Goal: Navigation & Orientation: Find specific page/section

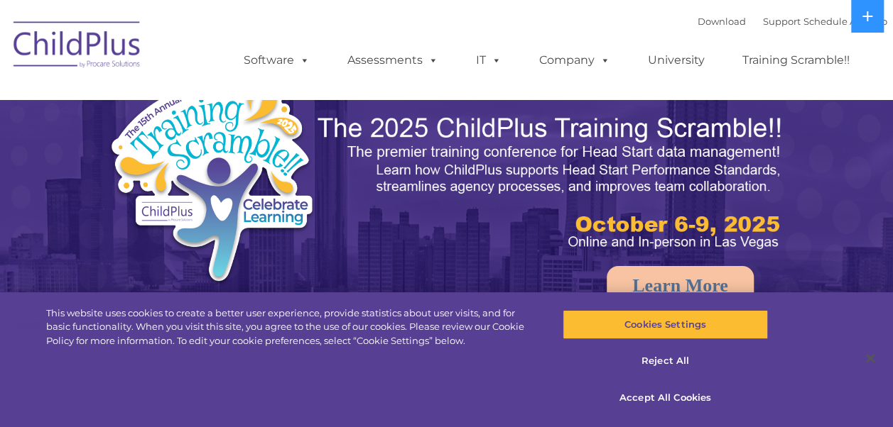
select select "MEDIUM"
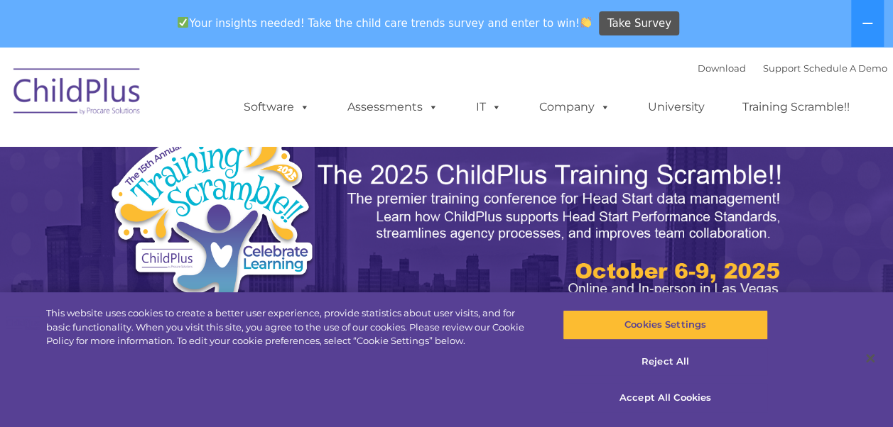
click at [376, 71] on div "Download Support | Schedule A Demo  MENU MENU Software ChildPlus: The original…" at bounding box center [551, 97] width 672 height 78
click at [871, 21] on icon at bounding box center [866, 23] width 11 height 11
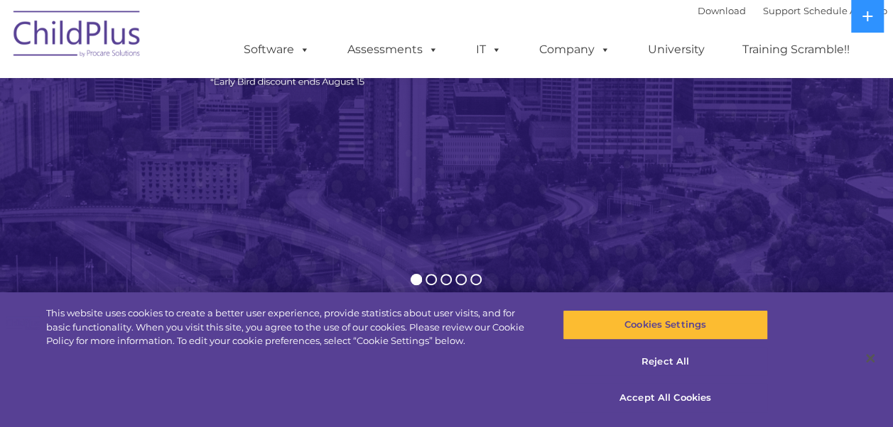
scroll to position [256, 0]
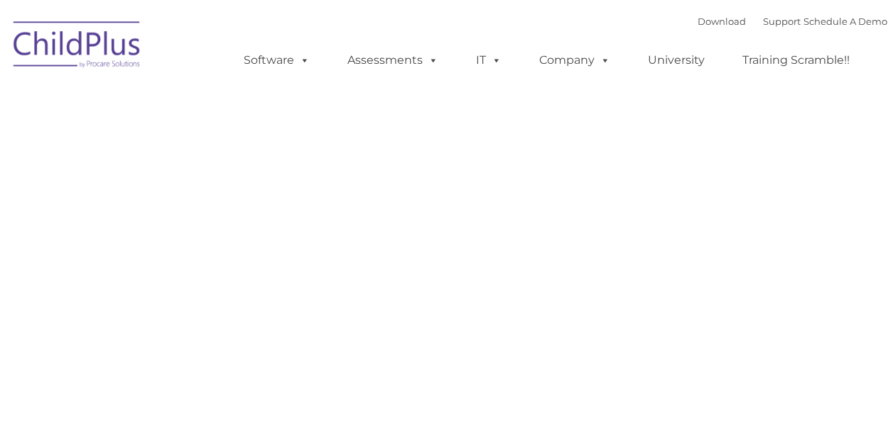
type input ""
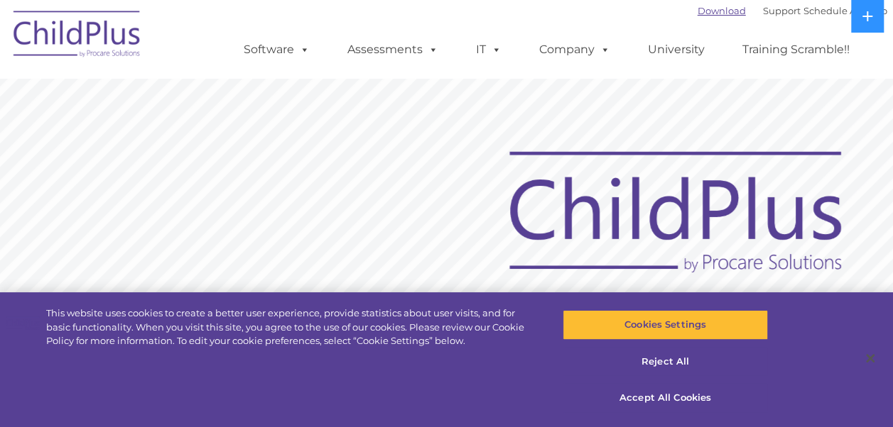
click at [702, 11] on link "Download" at bounding box center [721, 10] width 48 height 11
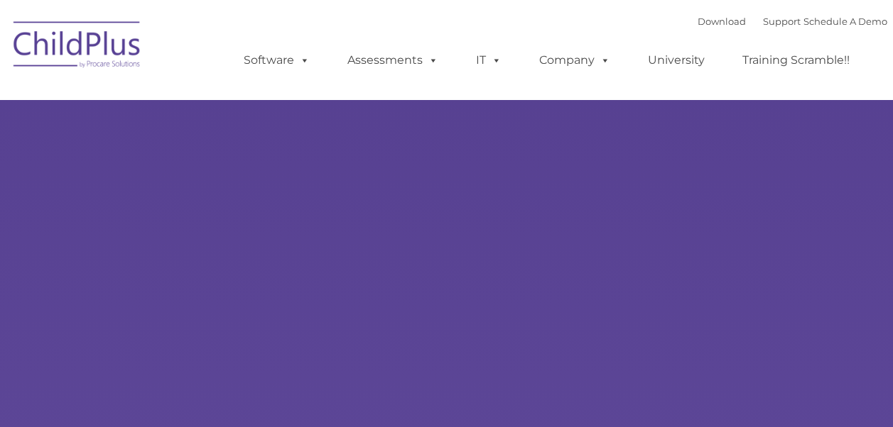
type input ""
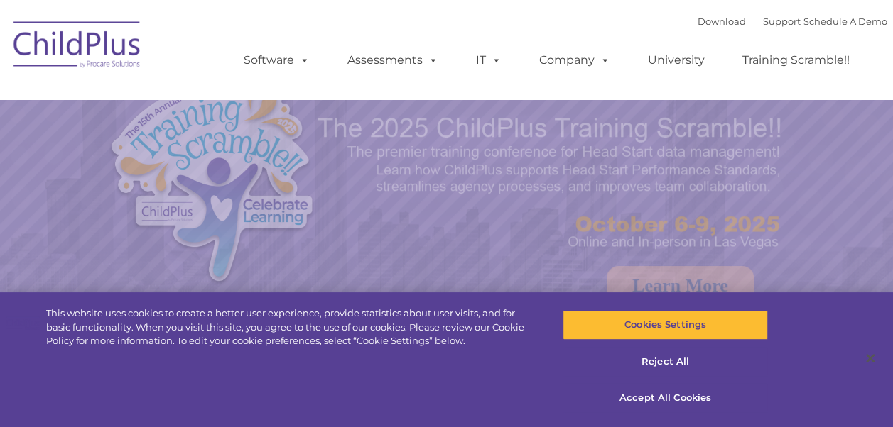
select select "MEDIUM"
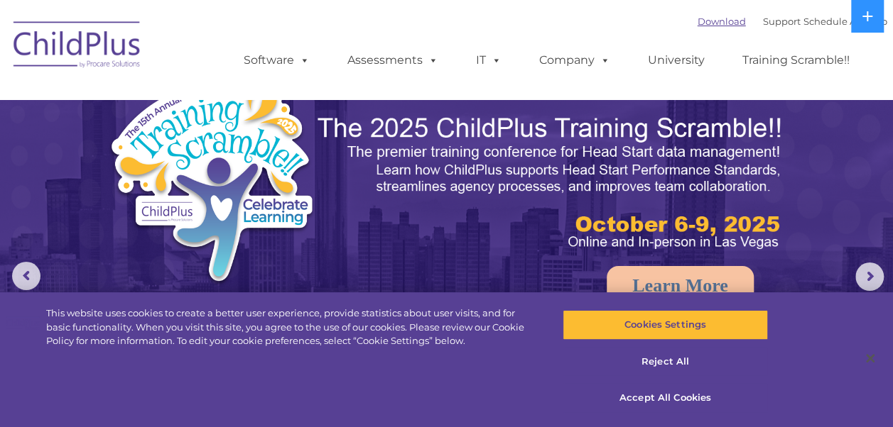
click at [708, 21] on link "Download" at bounding box center [721, 21] width 48 height 11
